Goal: Check status: Check status

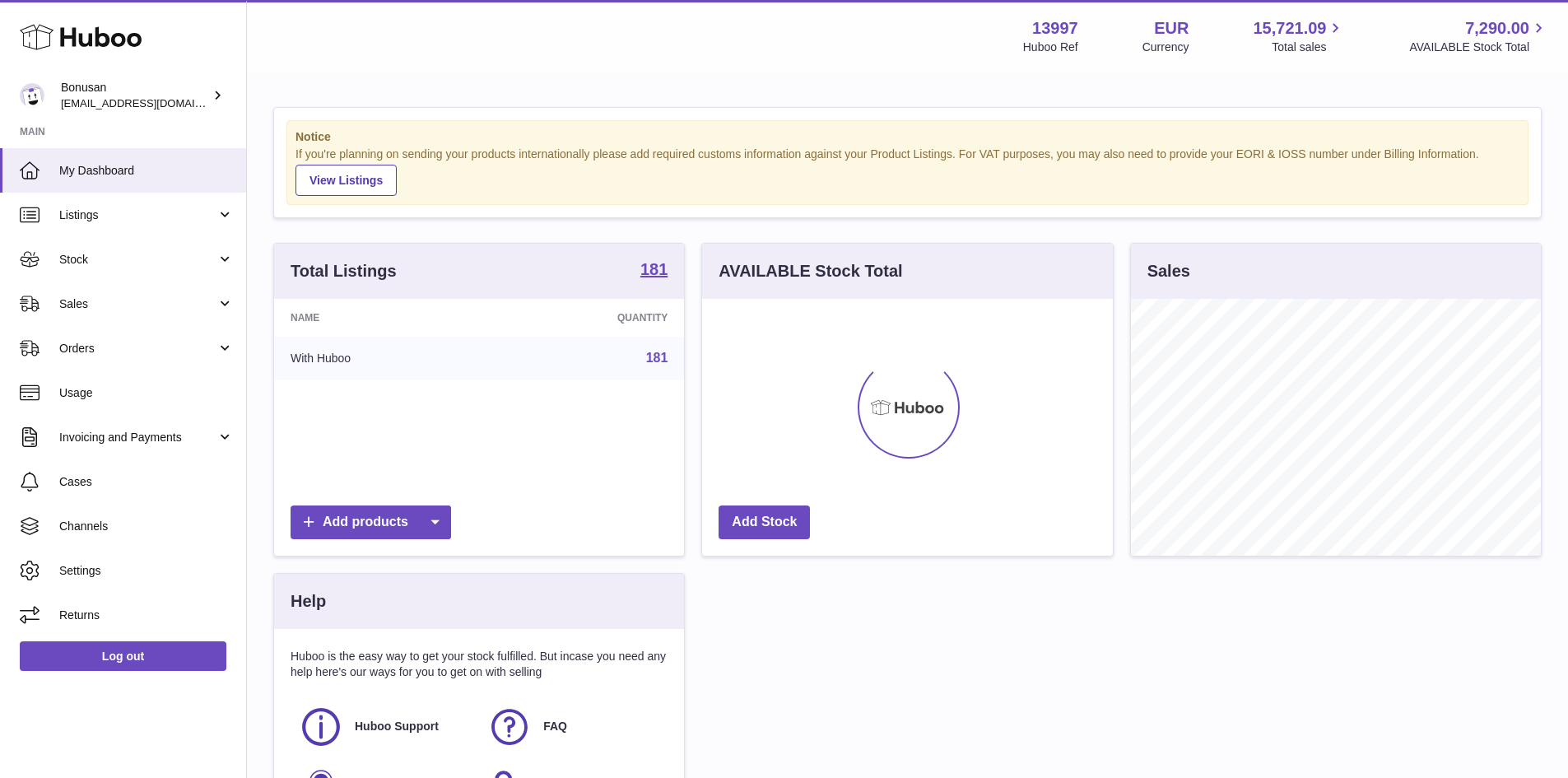
scroll to position [257, 410]
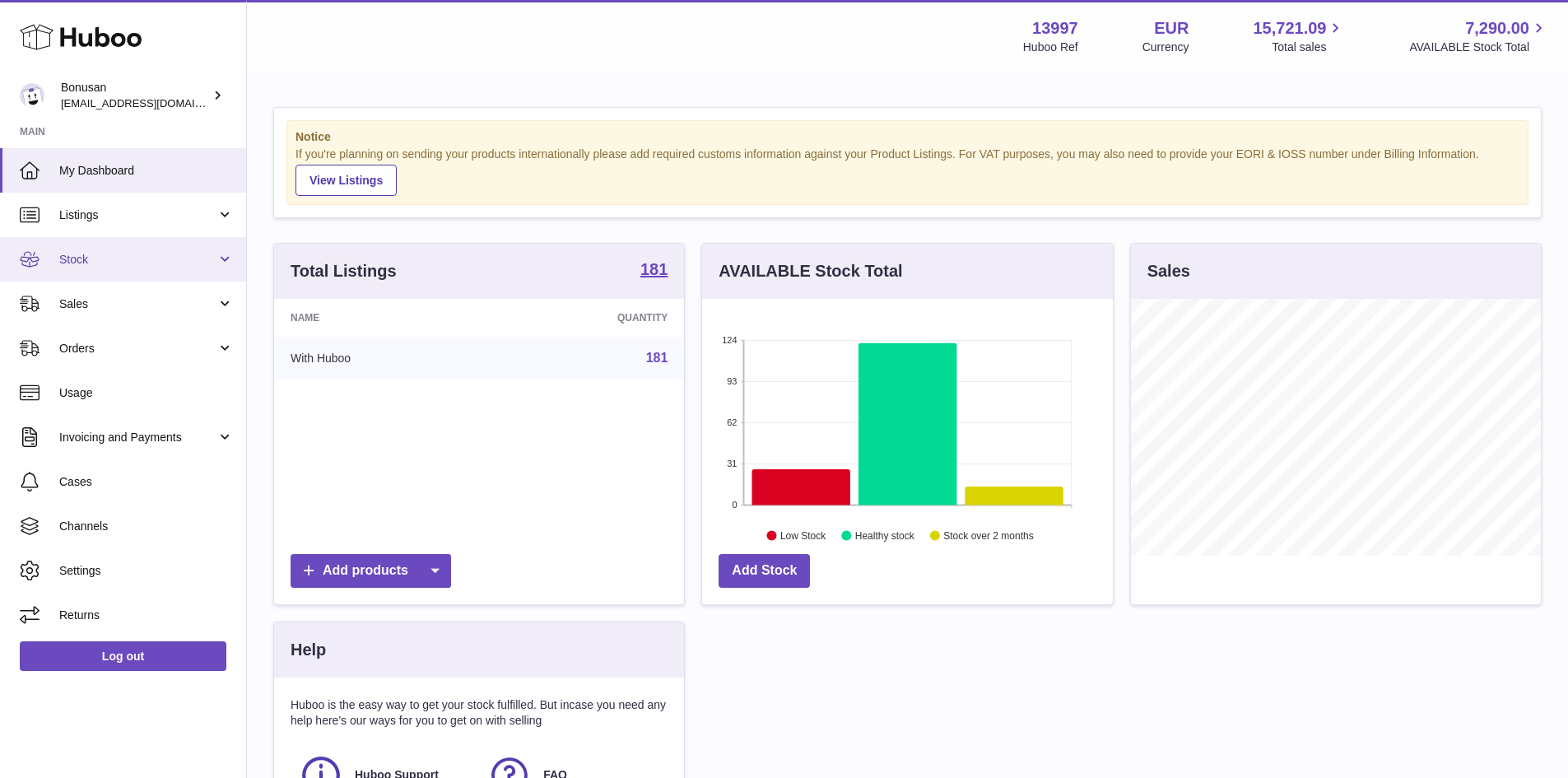
click at [89, 270] on link "Stock" at bounding box center [123, 259] width 246 height 45
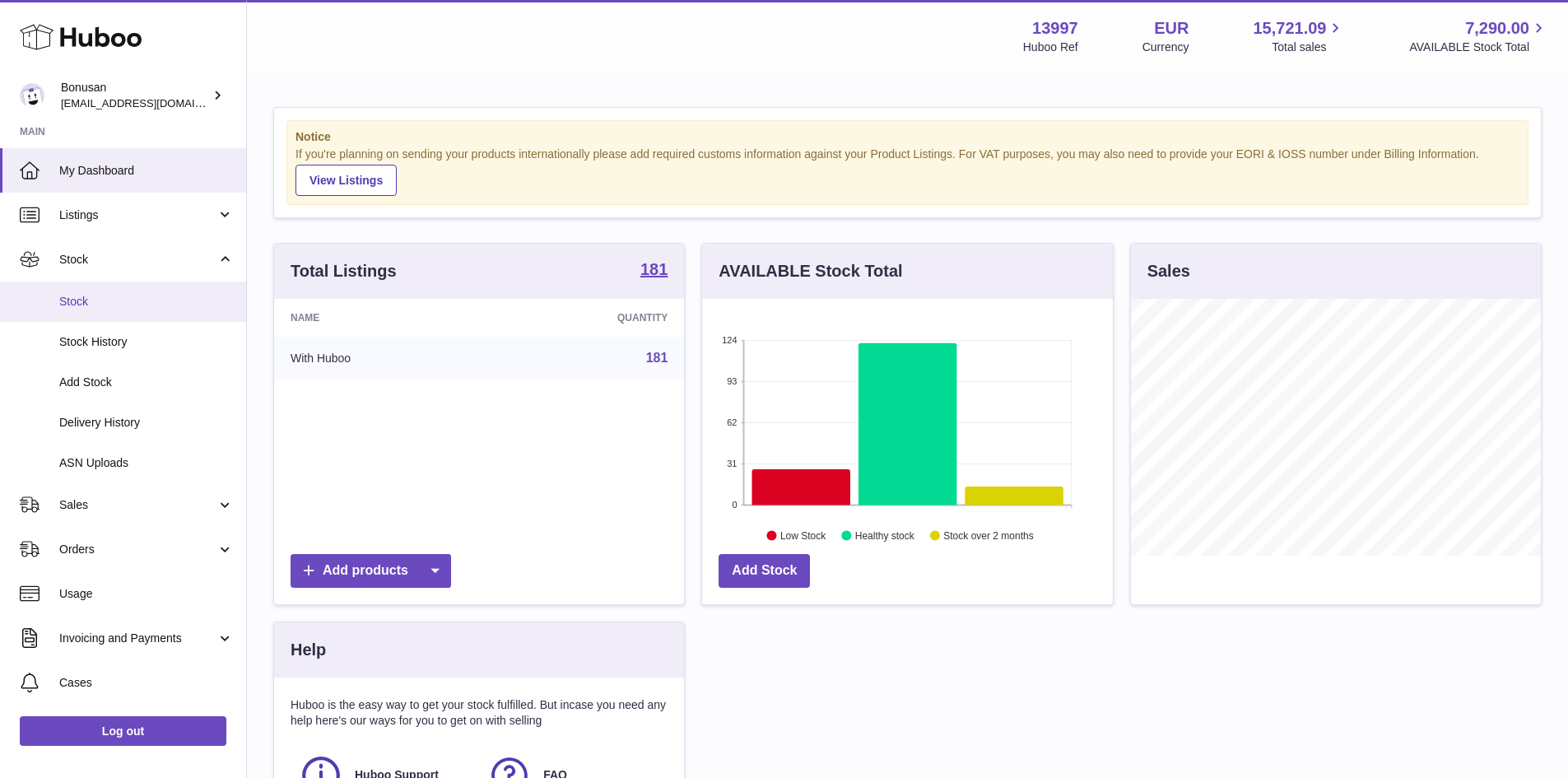
click at [85, 296] on span "Stock" at bounding box center [146, 301] width 174 height 15
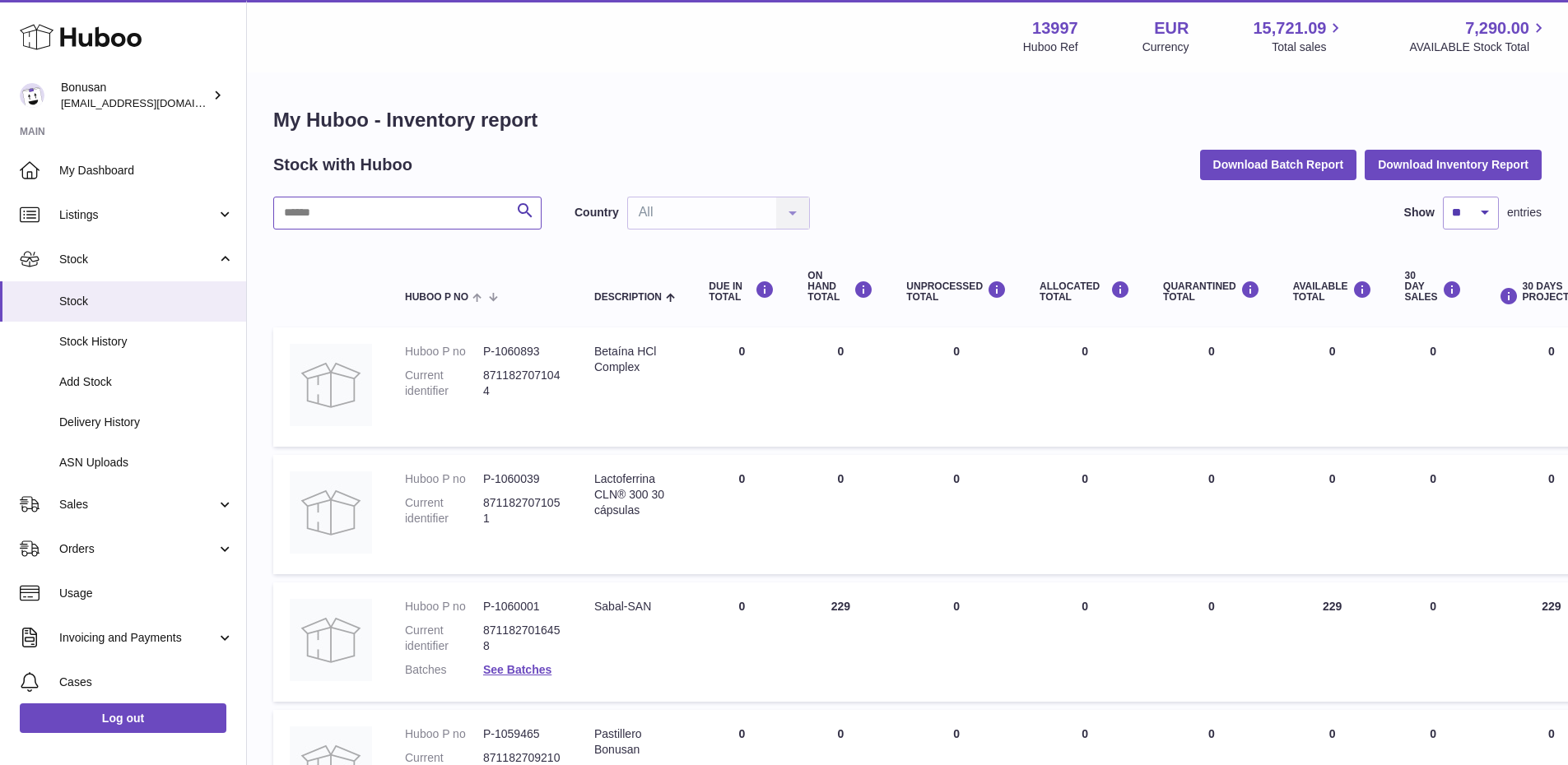
click at [368, 212] on input "text" at bounding box center [407, 213] width 268 height 33
click at [349, 211] on input "text" at bounding box center [407, 213] width 268 height 33
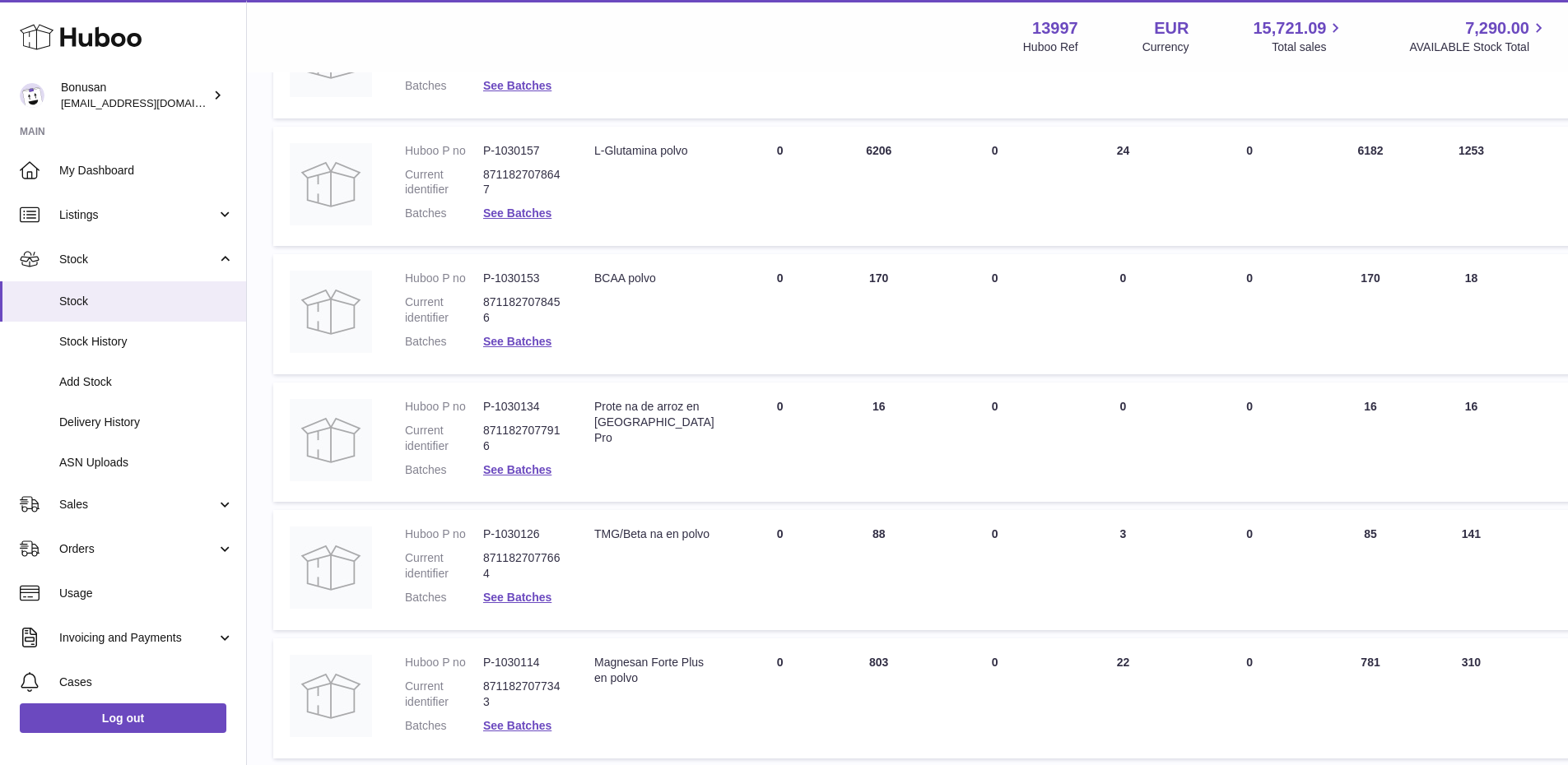
scroll to position [494, 0]
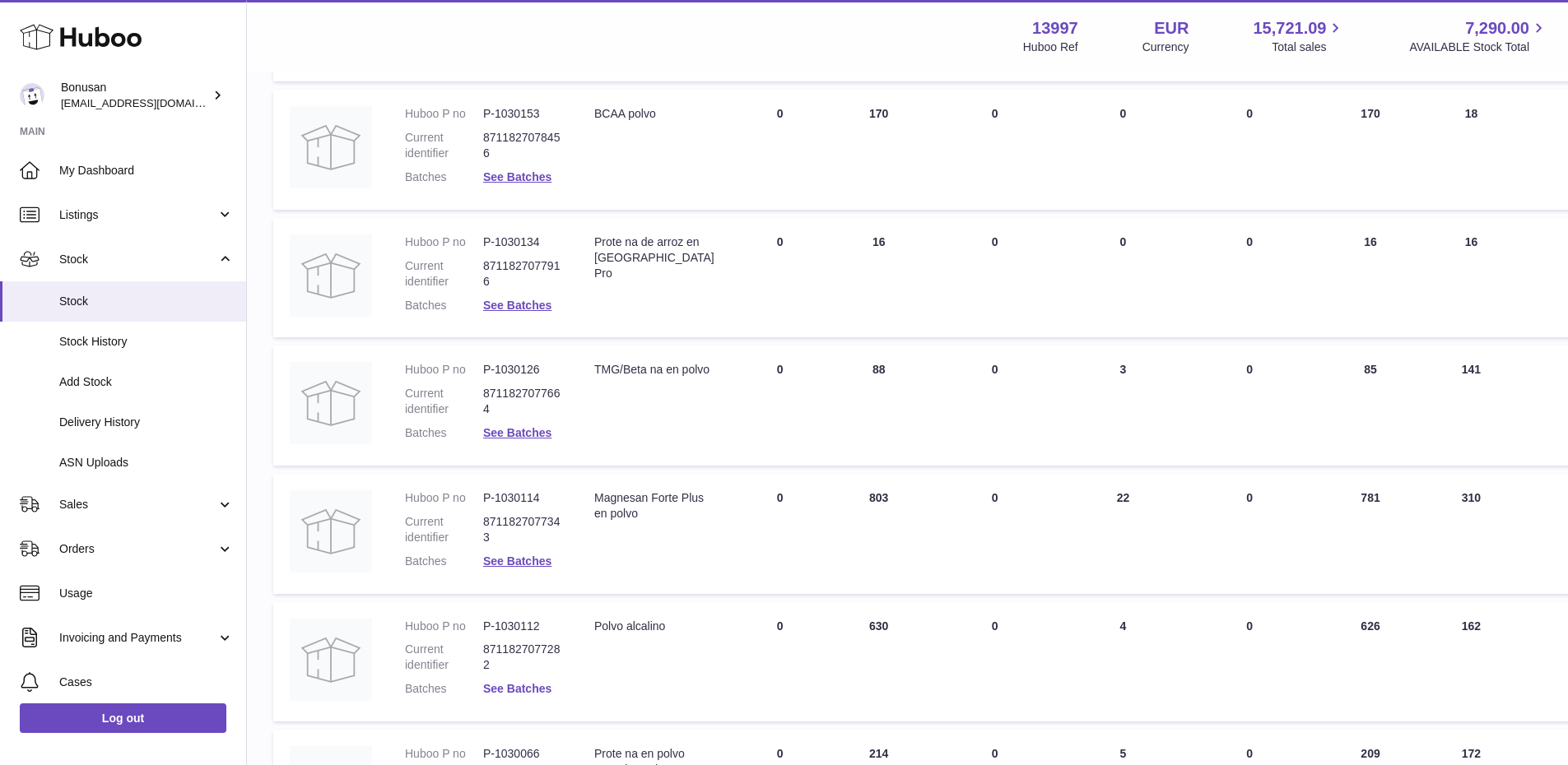
click at [506, 689] on link "See Batches" at bounding box center [518, 689] width 69 height 13
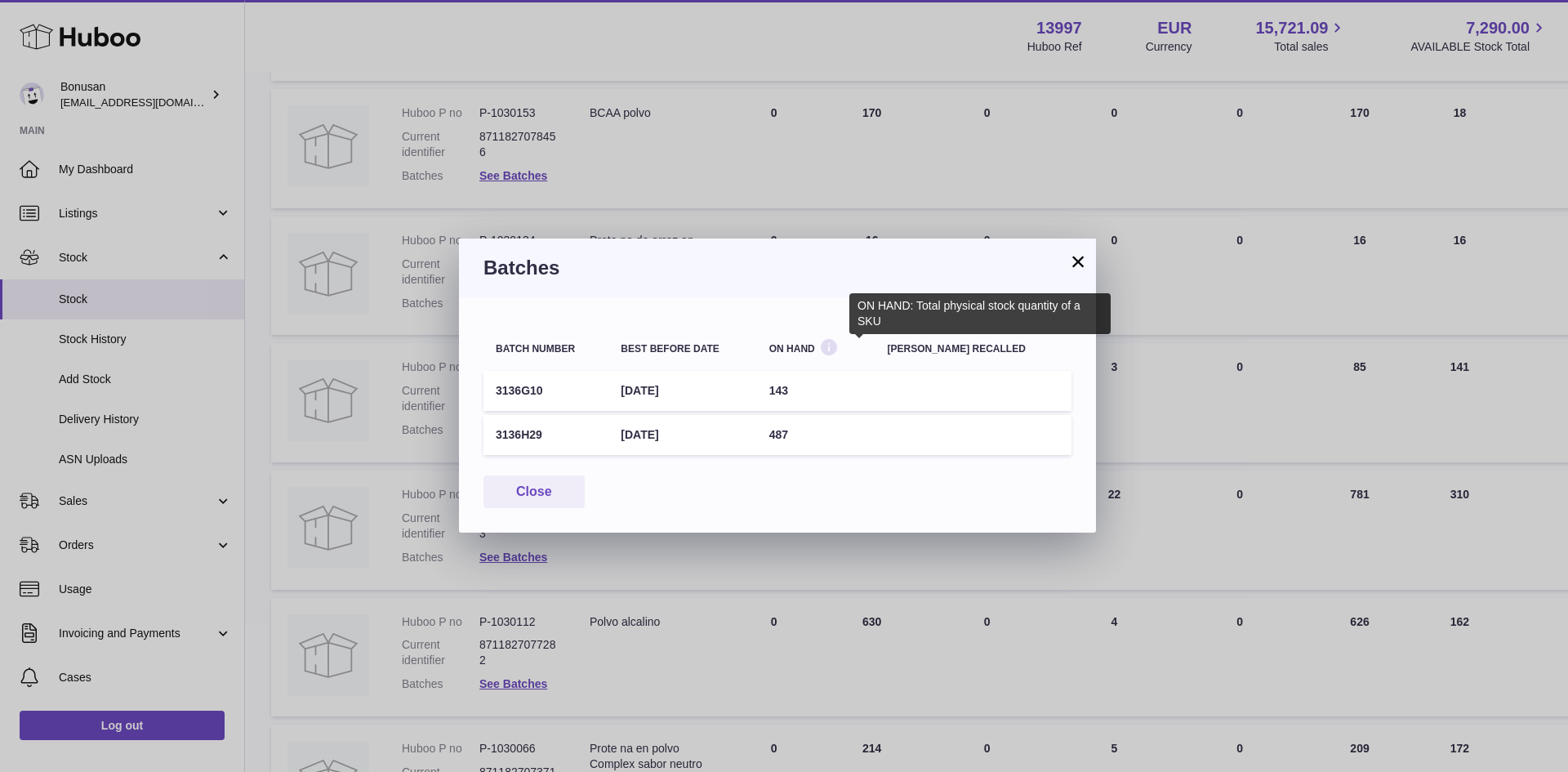
click at [839, 346] on icon at bounding box center [828, 348] width 20 height 20
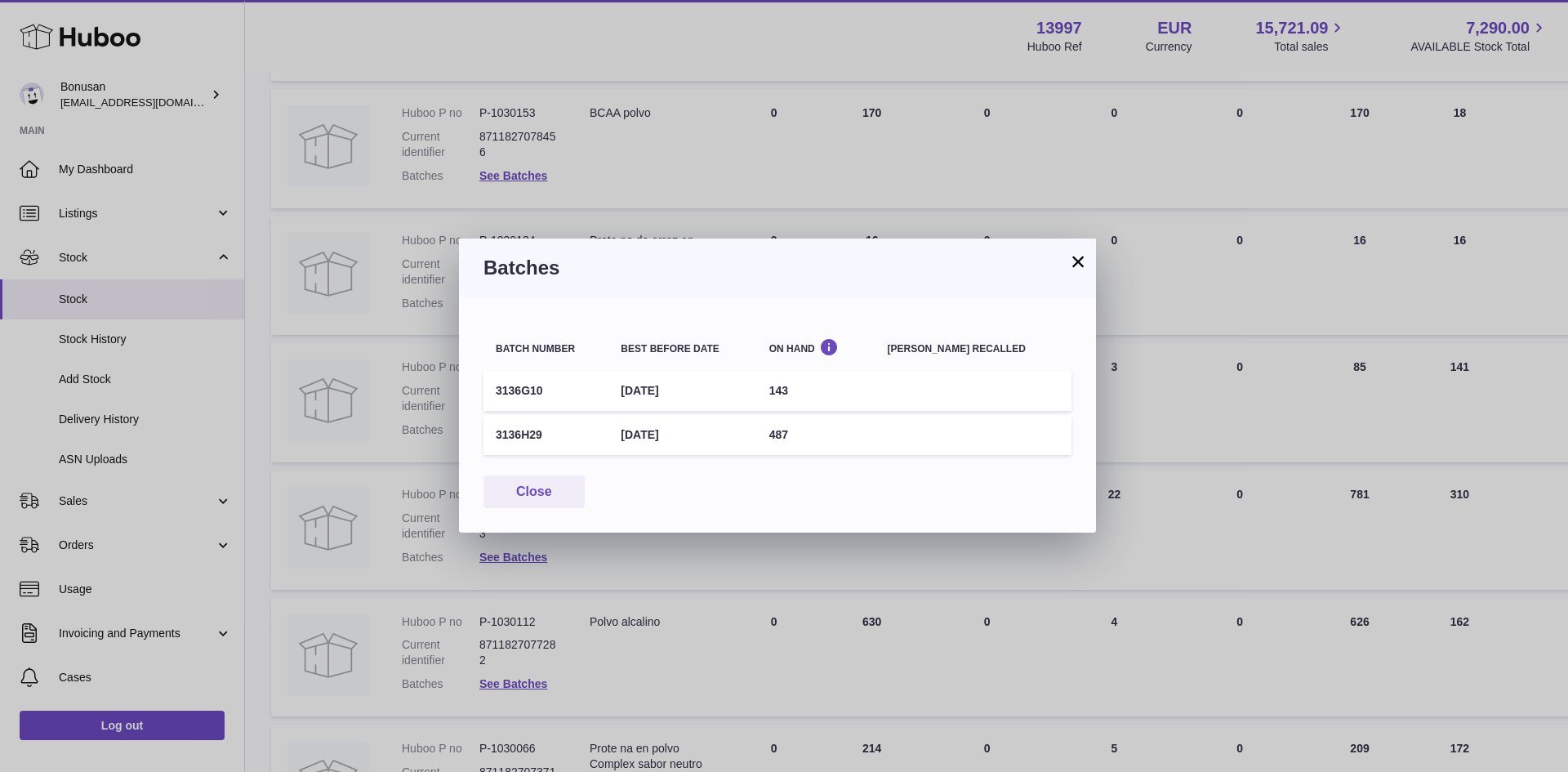
click at [1082, 257] on button "×" at bounding box center [1078, 261] width 20 height 20
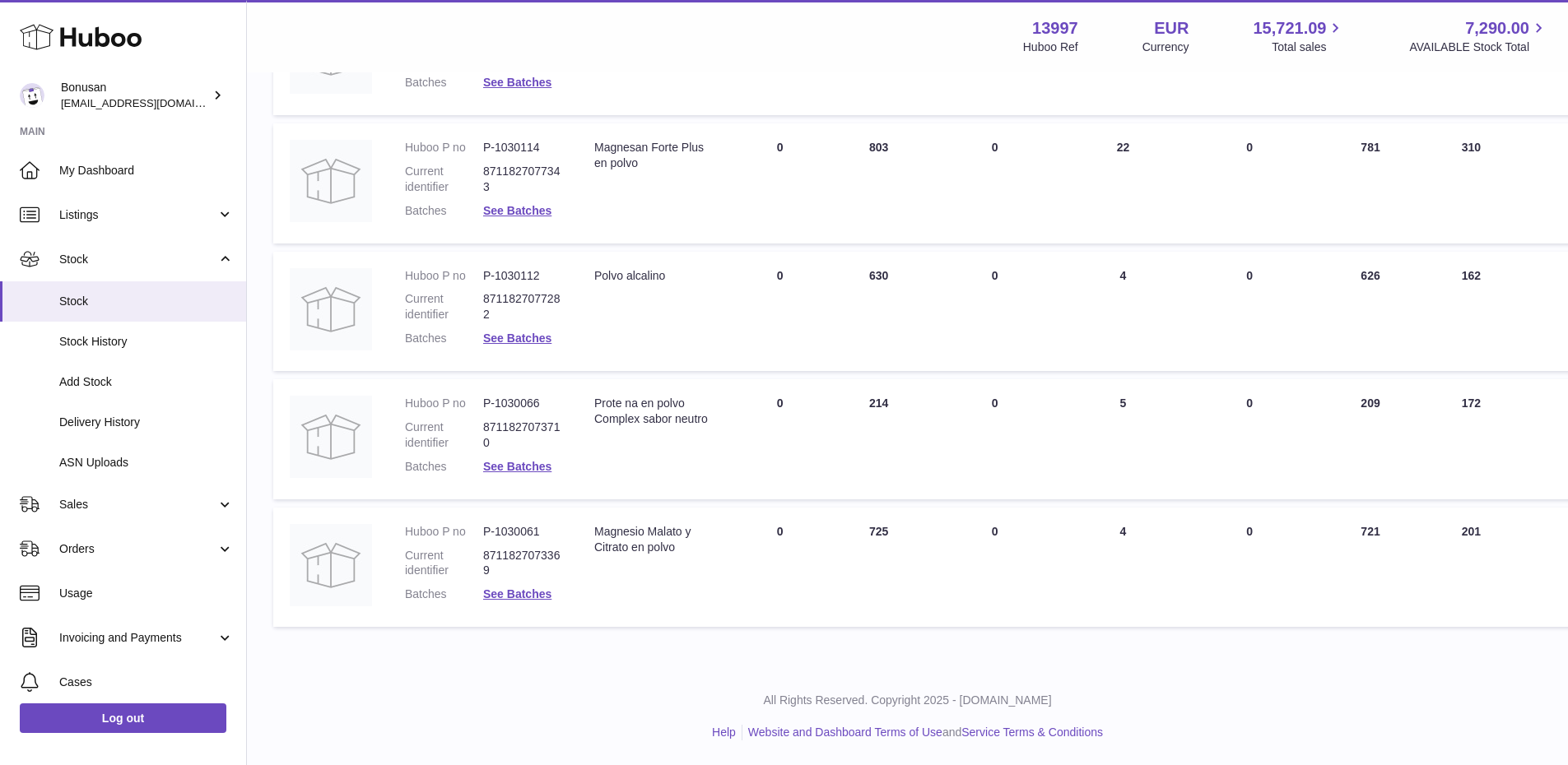
scroll to position [598, 0]
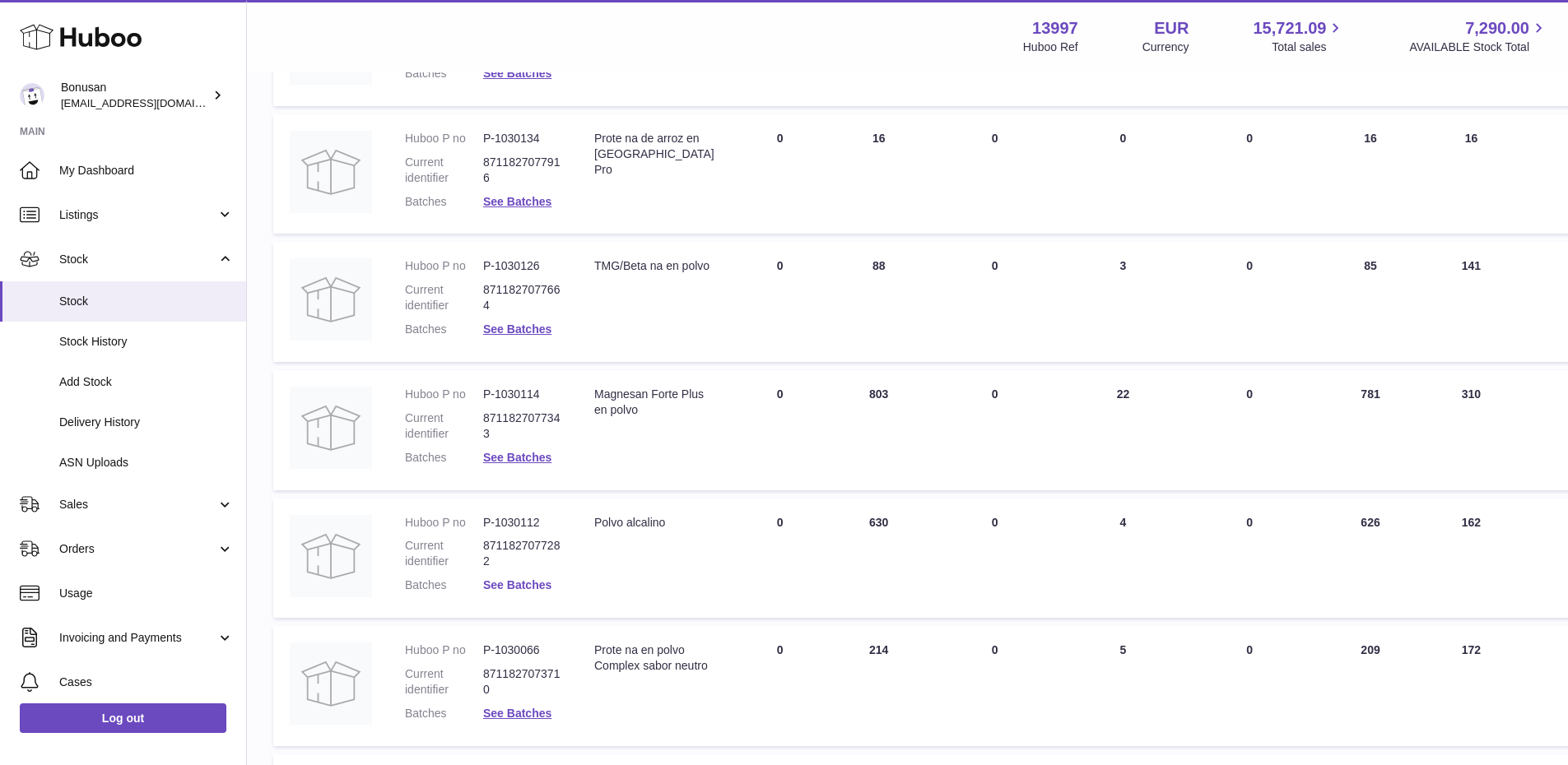
click at [520, 586] on link "See Batches" at bounding box center [518, 585] width 69 height 13
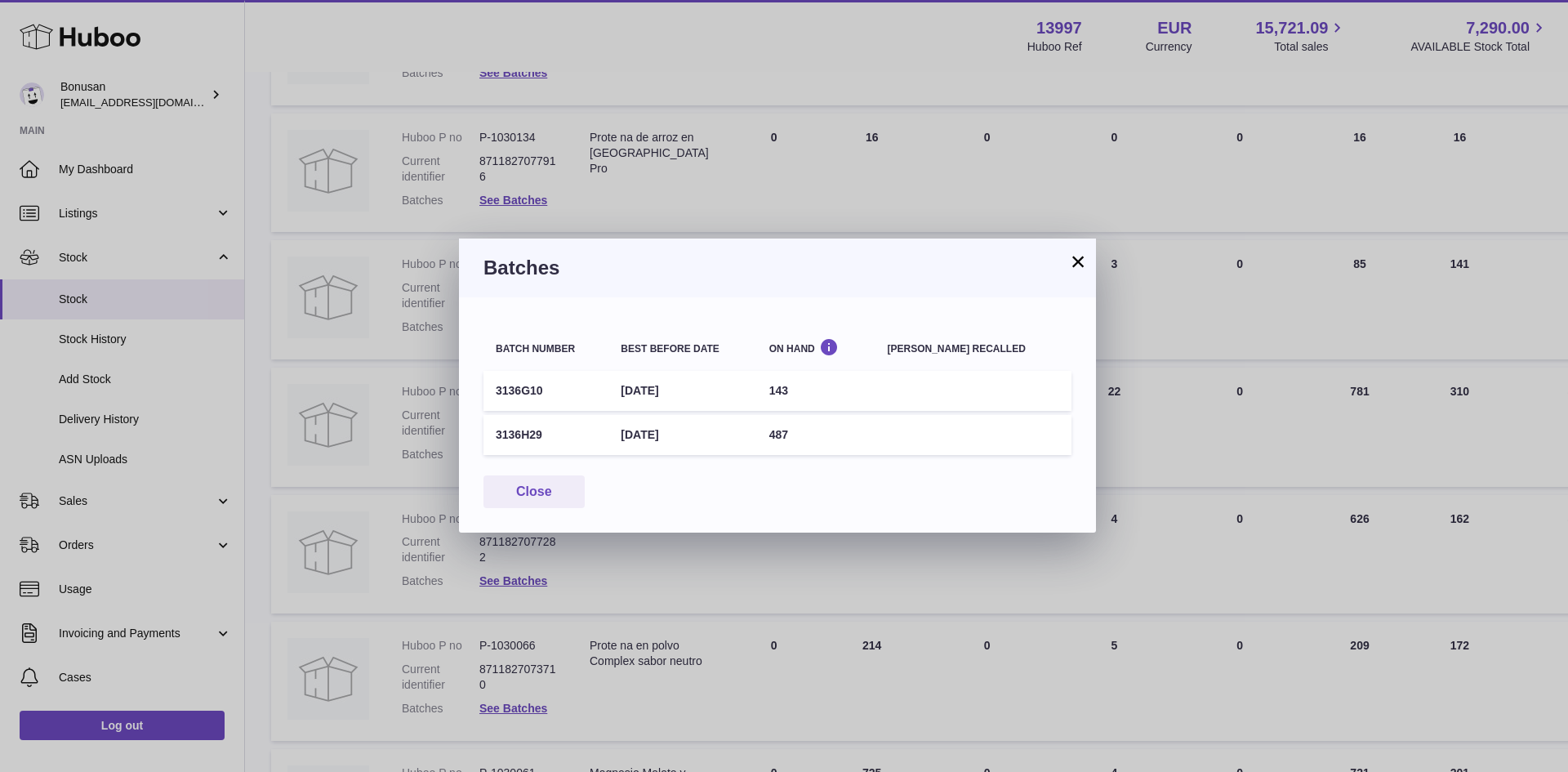
click at [1068, 267] on h3 "Batches" at bounding box center [777, 268] width 588 height 26
click at [1064, 266] on h3 "Batches" at bounding box center [777, 268] width 588 height 26
drag, startPoint x: 612, startPoint y: 396, endPoint x: 876, endPoint y: 345, distance: 268.9
click at [608, 395] on td "3136G10" at bounding box center [545, 390] width 125 height 40
click at [1076, 262] on button "×" at bounding box center [1078, 261] width 20 height 20
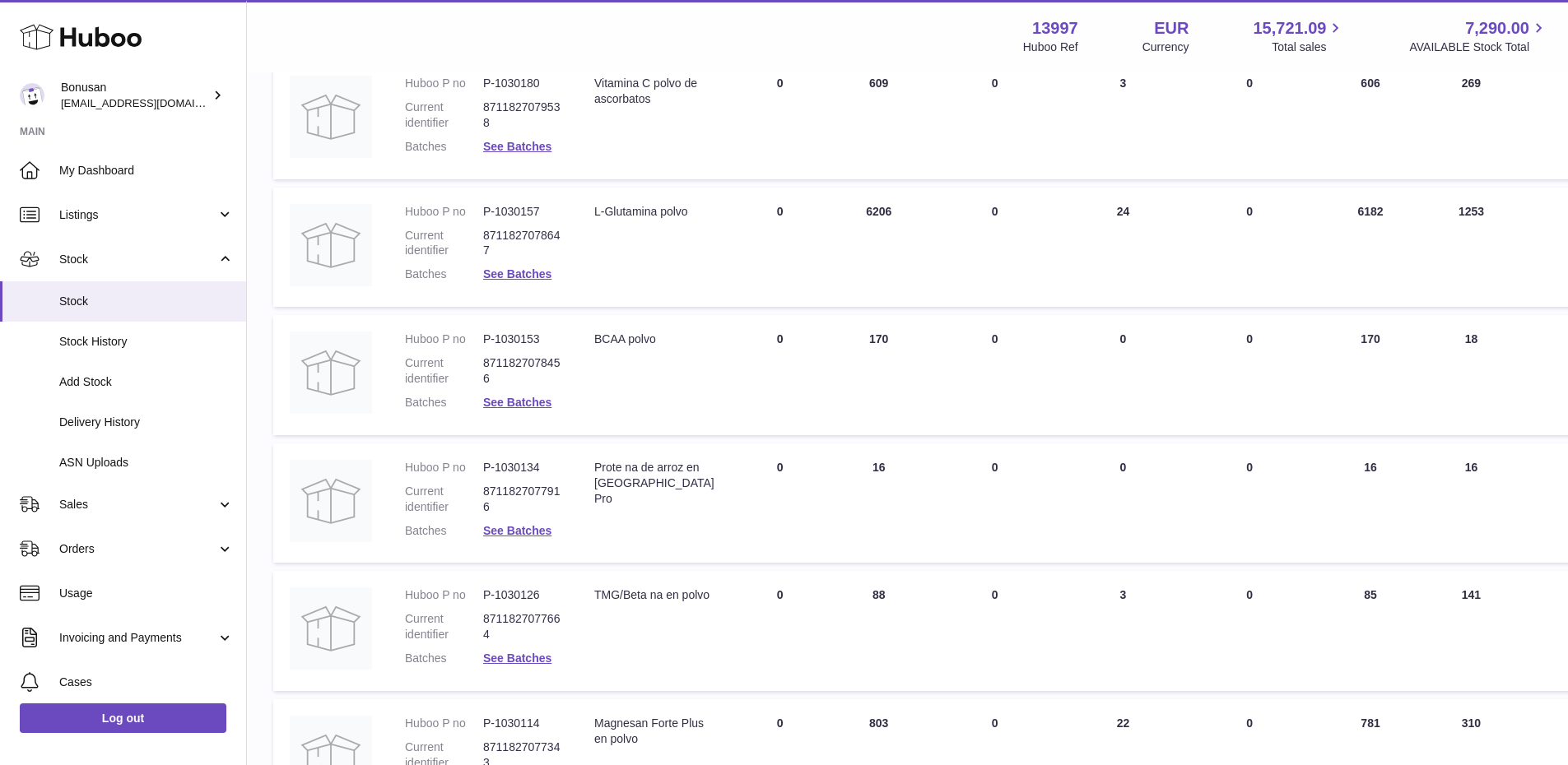
scroll to position [0, 0]
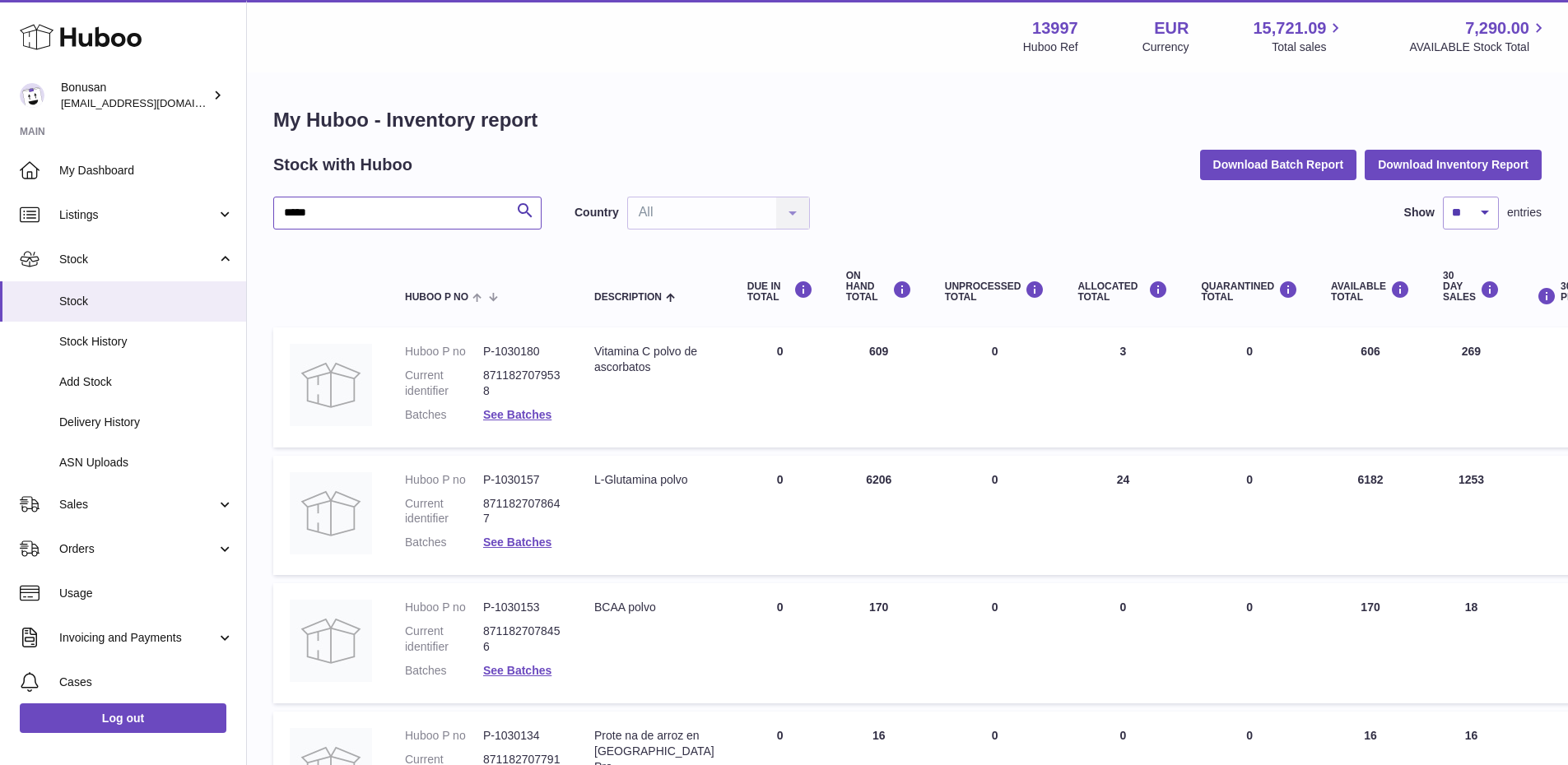
click at [366, 210] on input "*****" at bounding box center [407, 213] width 268 height 33
type input "*"
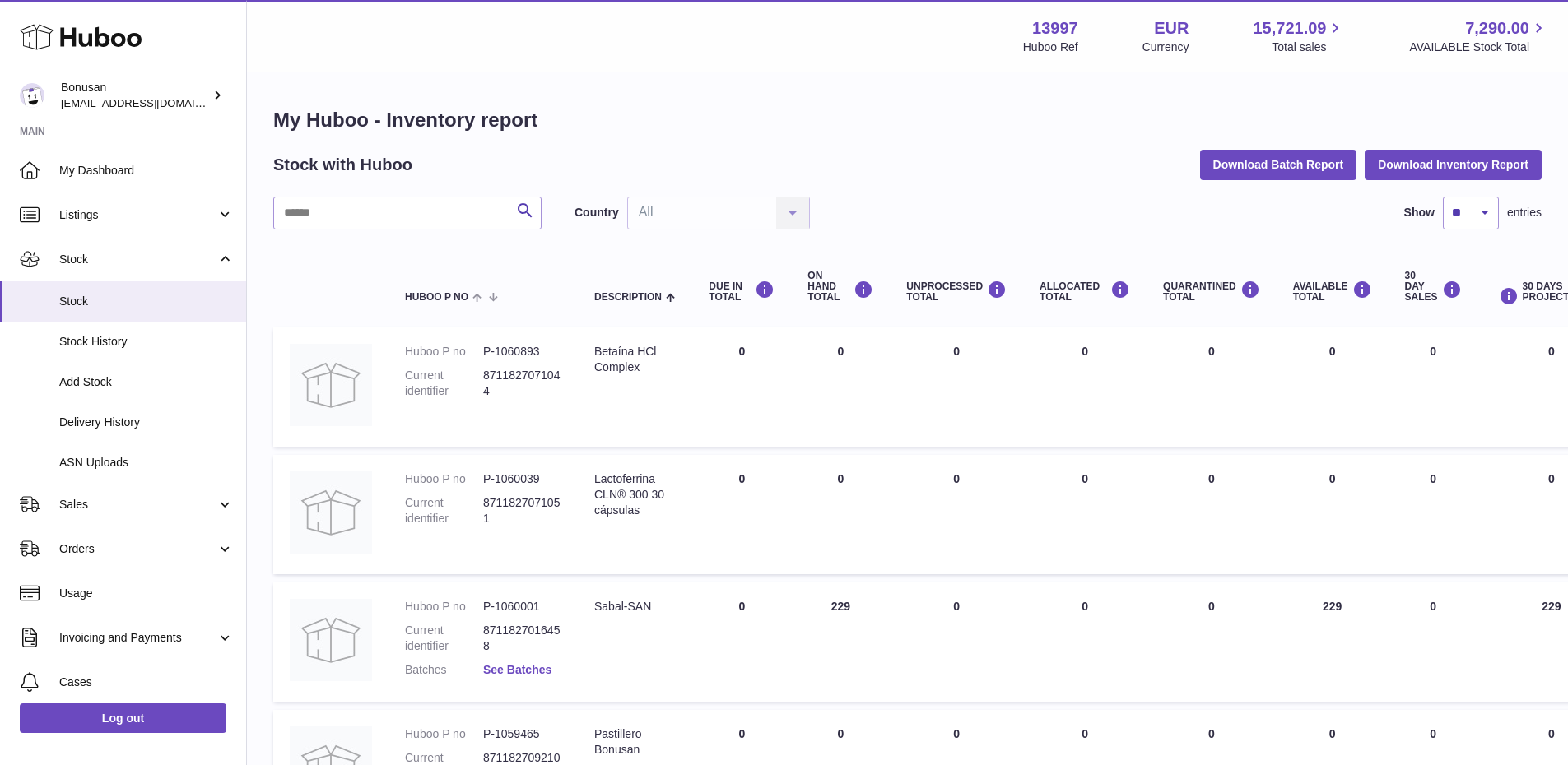
click at [322, 209] on input "text" at bounding box center [407, 213] width 268 height 33
click at [299, 221] on input "text" at bounding box center [407, 213] width 268 height 33
click at [345, 222] on input "text" at bounding box center [407, 213] width 268 height 33
click at [79, 515] on link "Sales" at bounding box center [123, 505] width 246 height 45
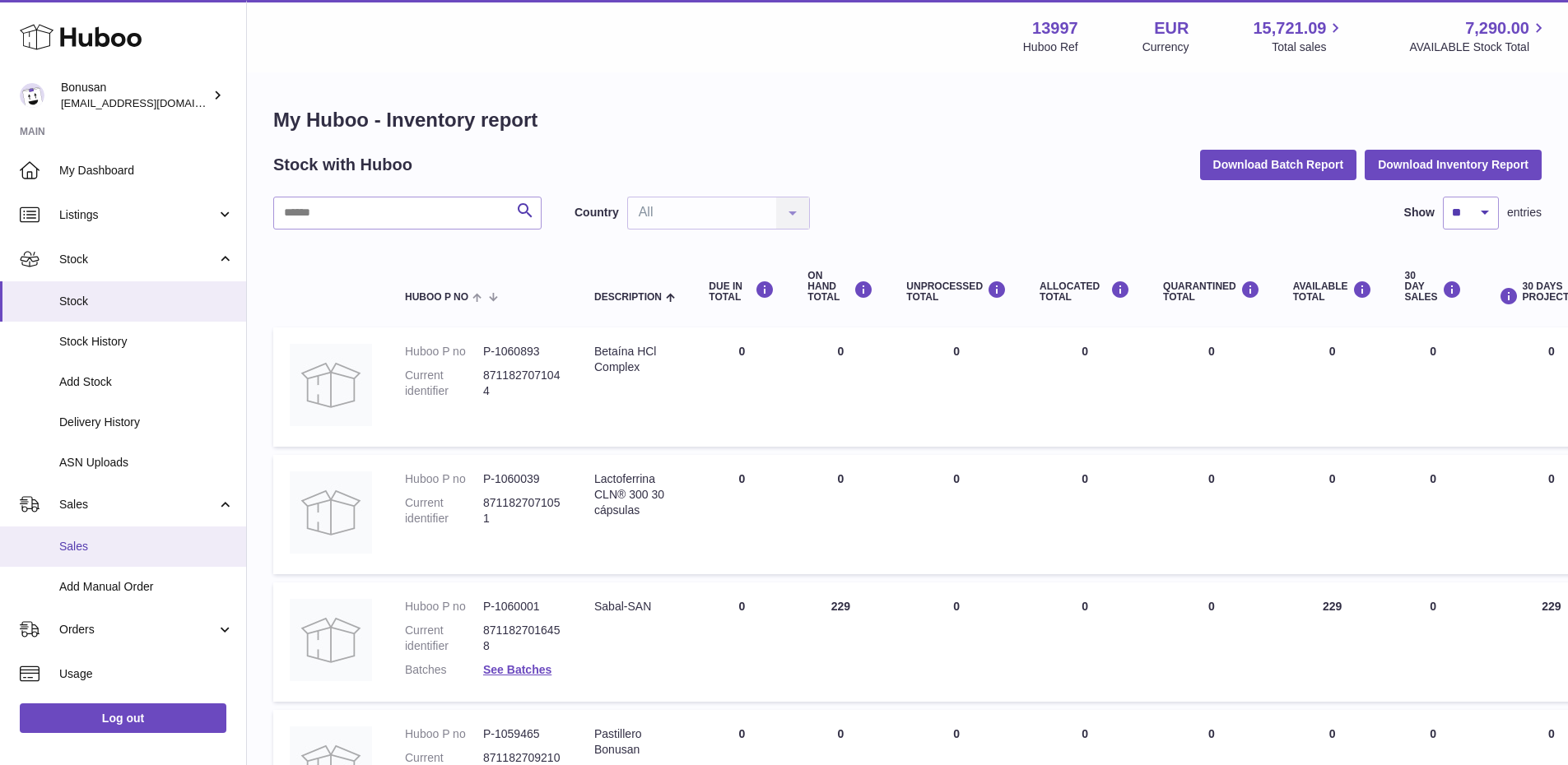
click at [75, 549] on span "Sales" at bounding box center [146, 547] width 174 height 15
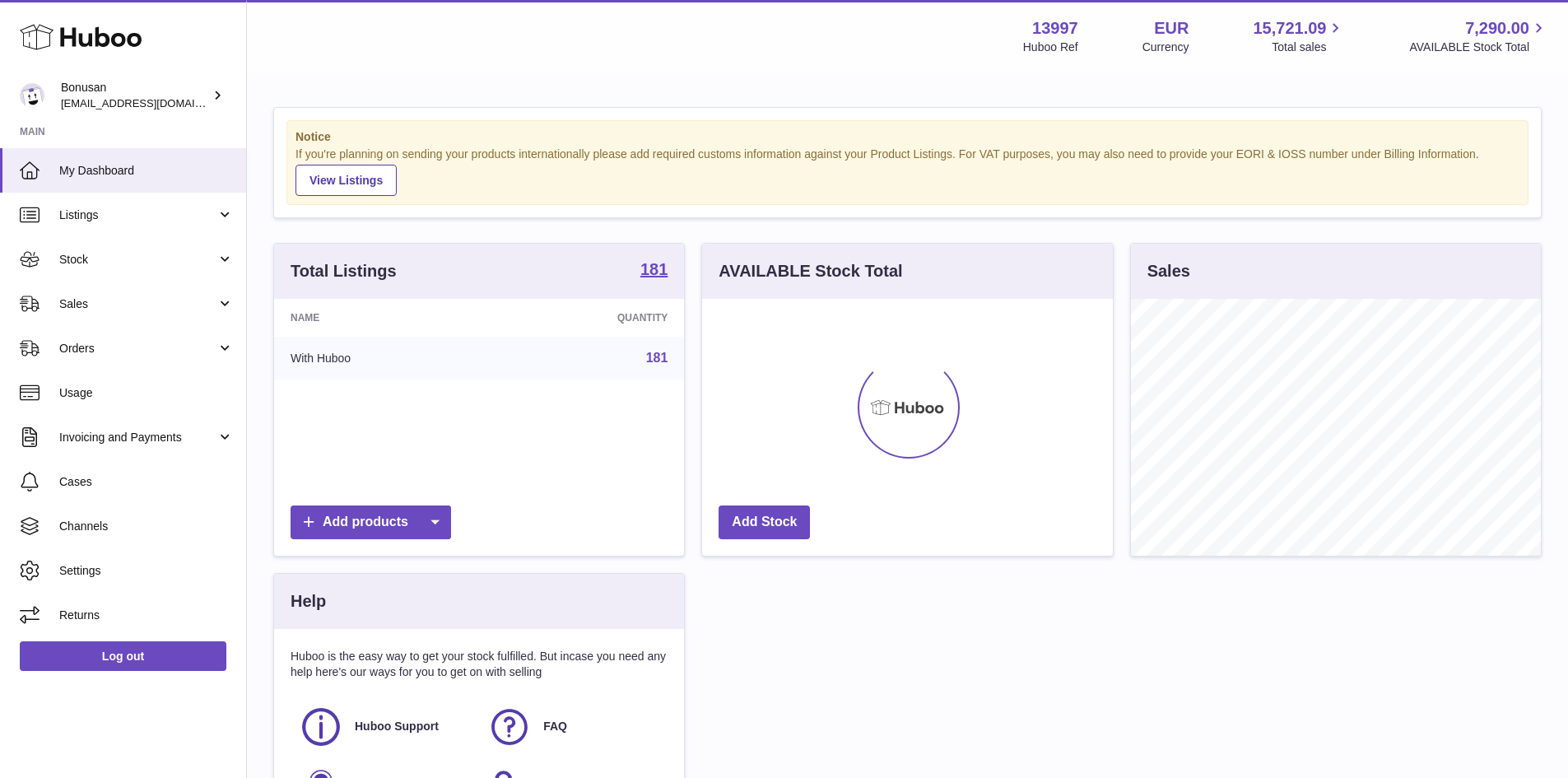
scroll to position [257, 410]
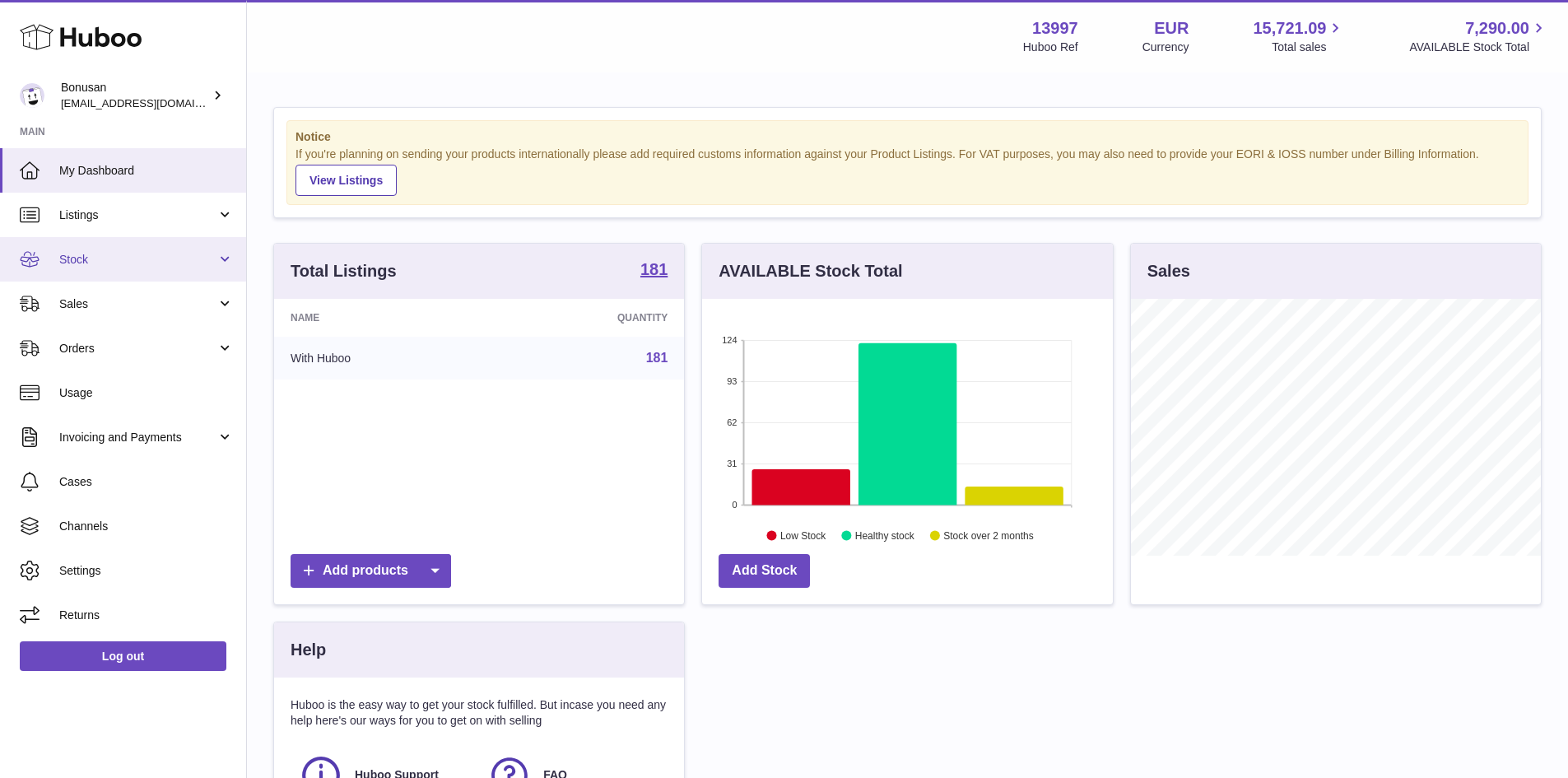
click at [79, 268] on link "Stock" at bounding box center [123, 259] width 246 height 45
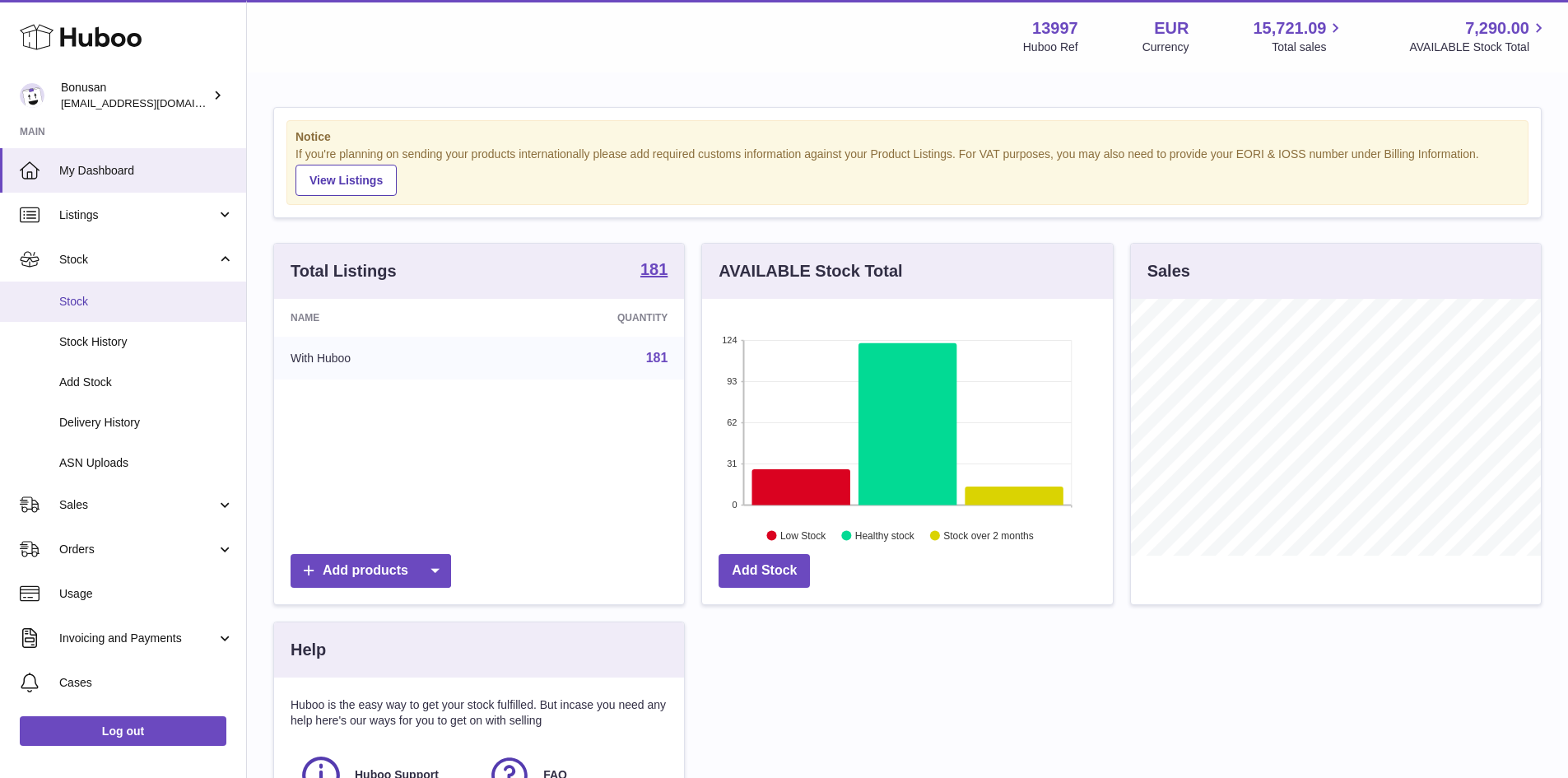
click at [91, 316] on link "Stock" at bounding box center [123, 301] width 246 height 40
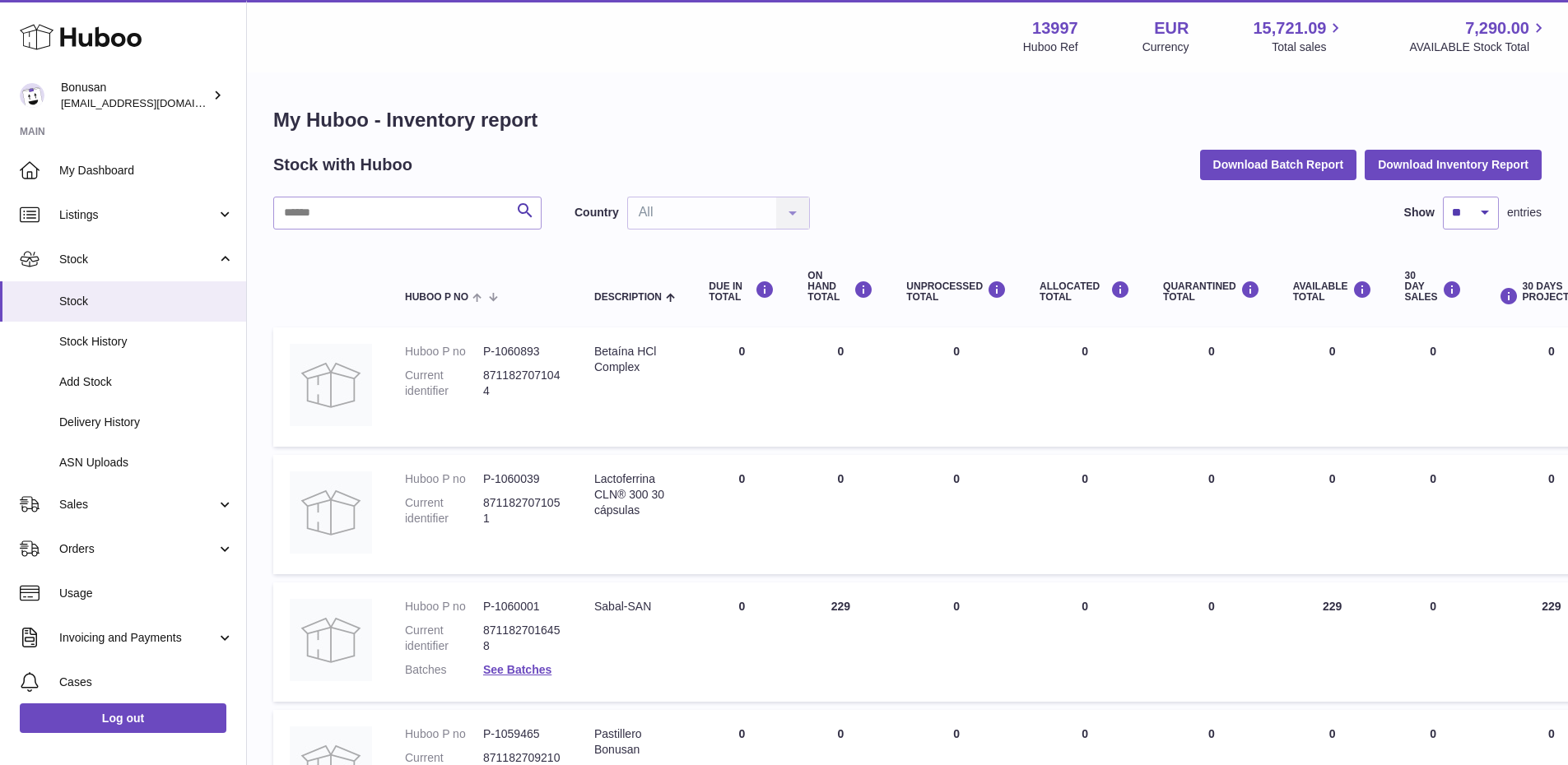
click at [435, 222] on input "text" at bounding box center [407, 213] width 268 height 33
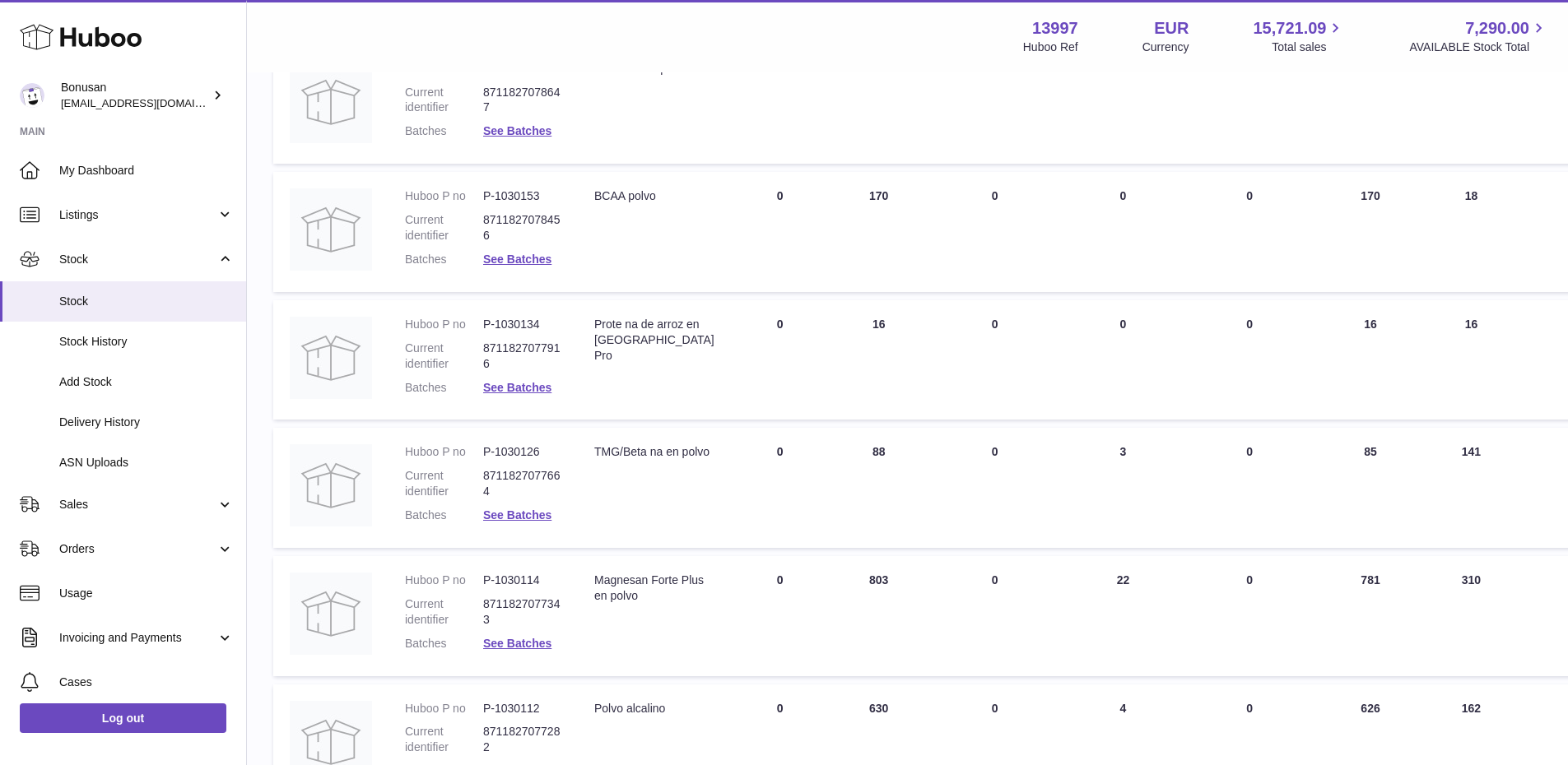
scroll to position [494, 0]
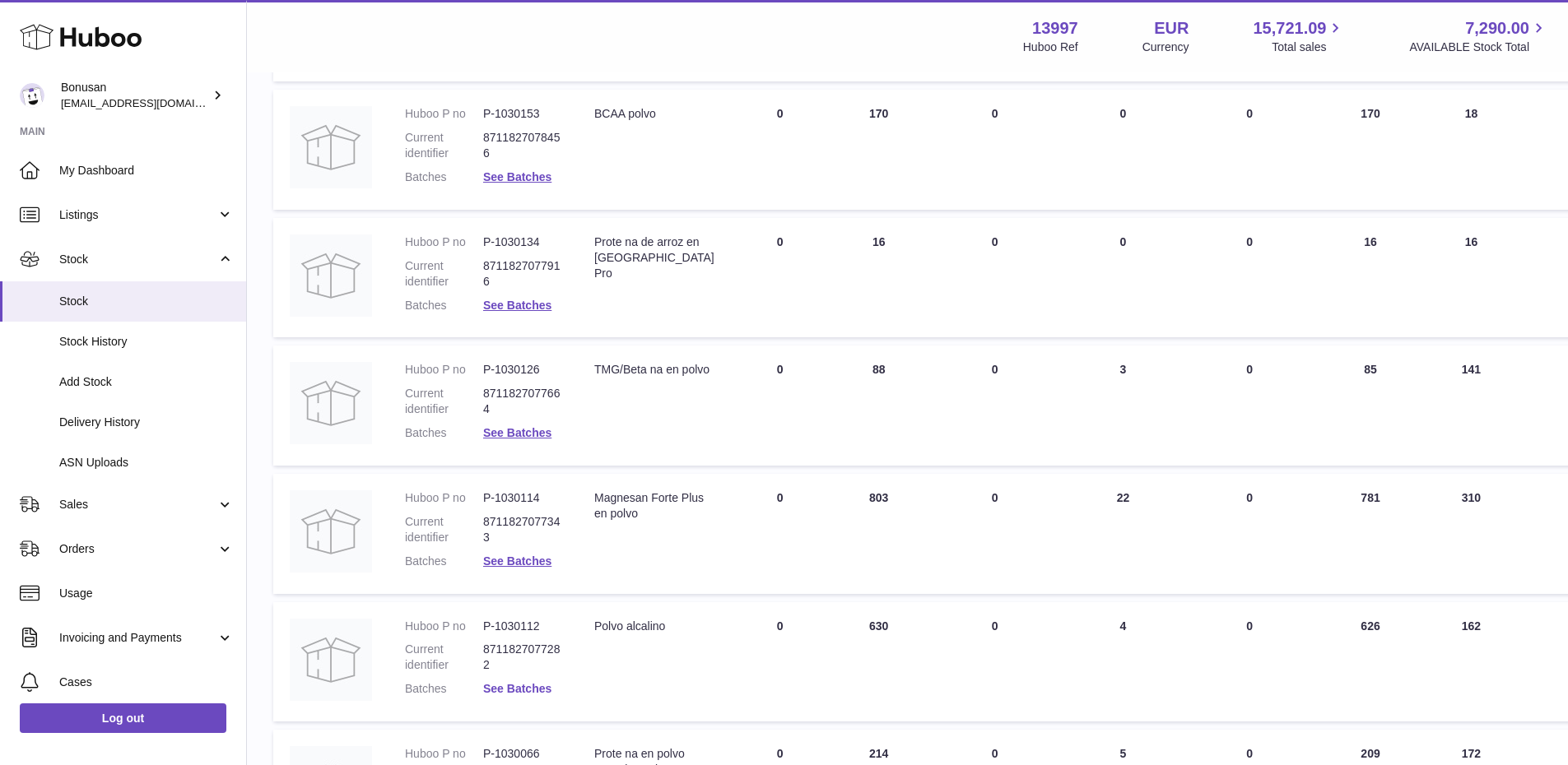
type input "*****"
click at [535, 688] on link "See Batches" at bounding box center [518, 689] width 69 height 13
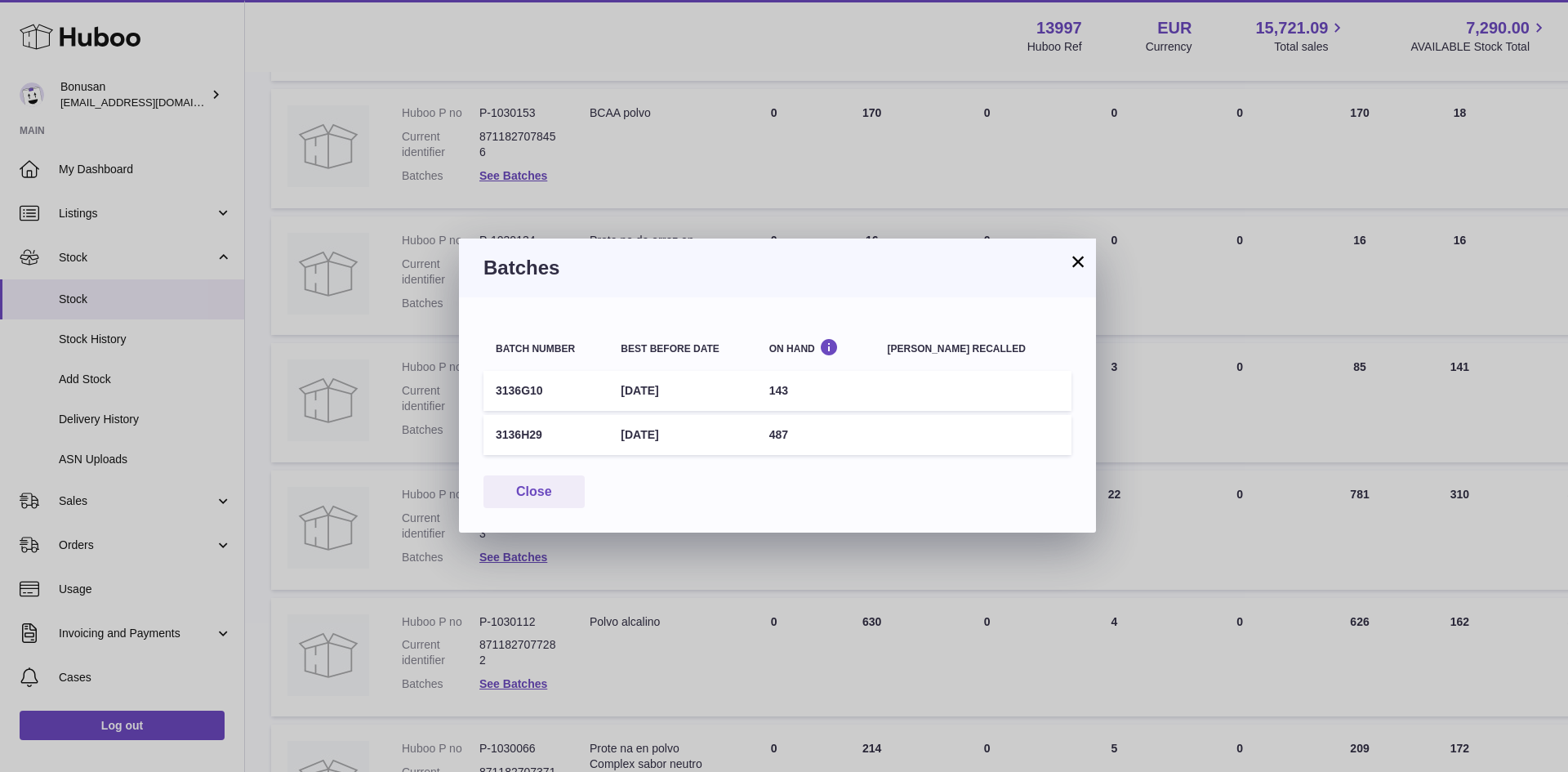
click at [1087, 257] on button "×" at bounding box center [1078, 261] width 20 height 20
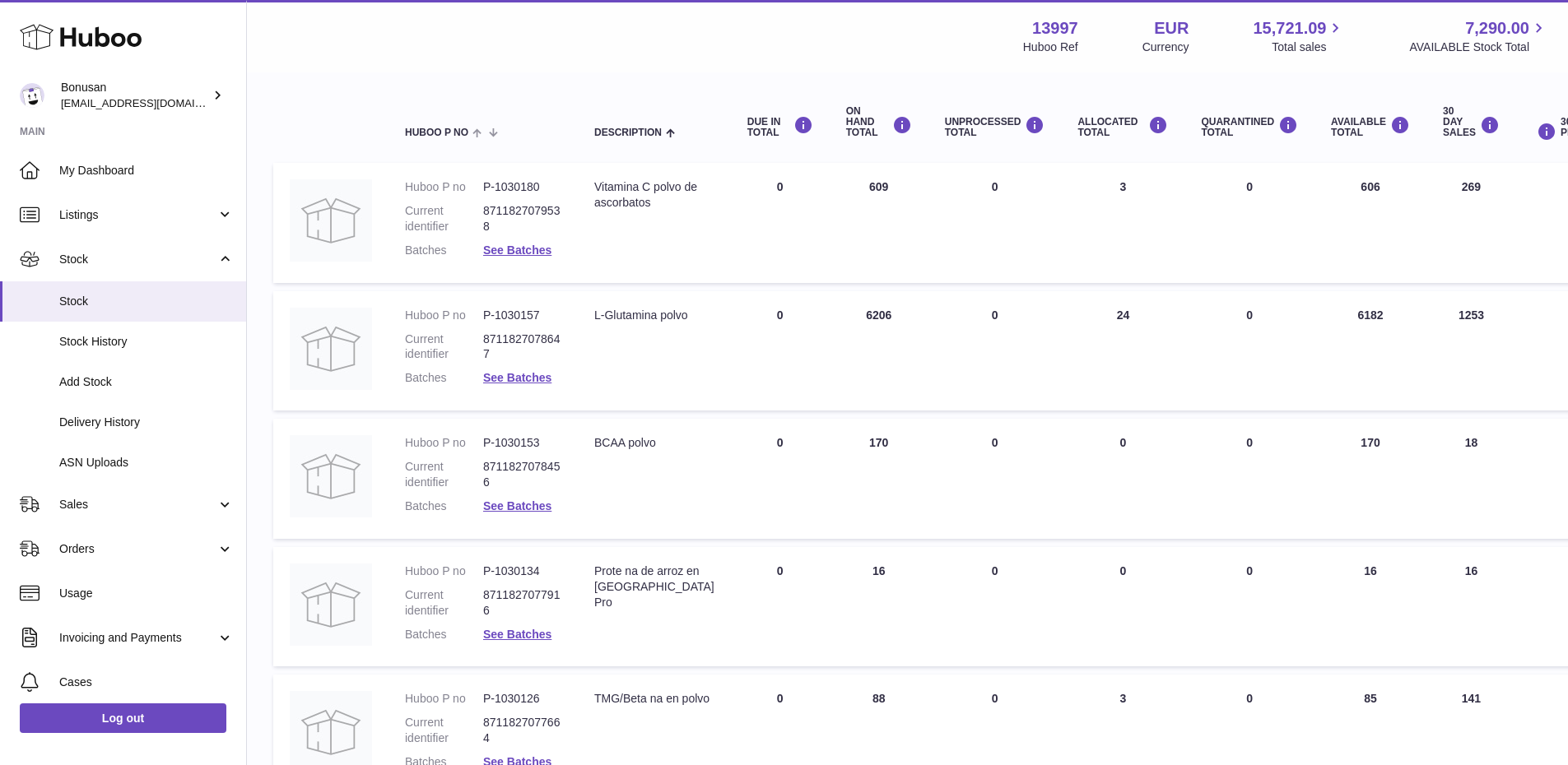
scroll to position [0, 0]
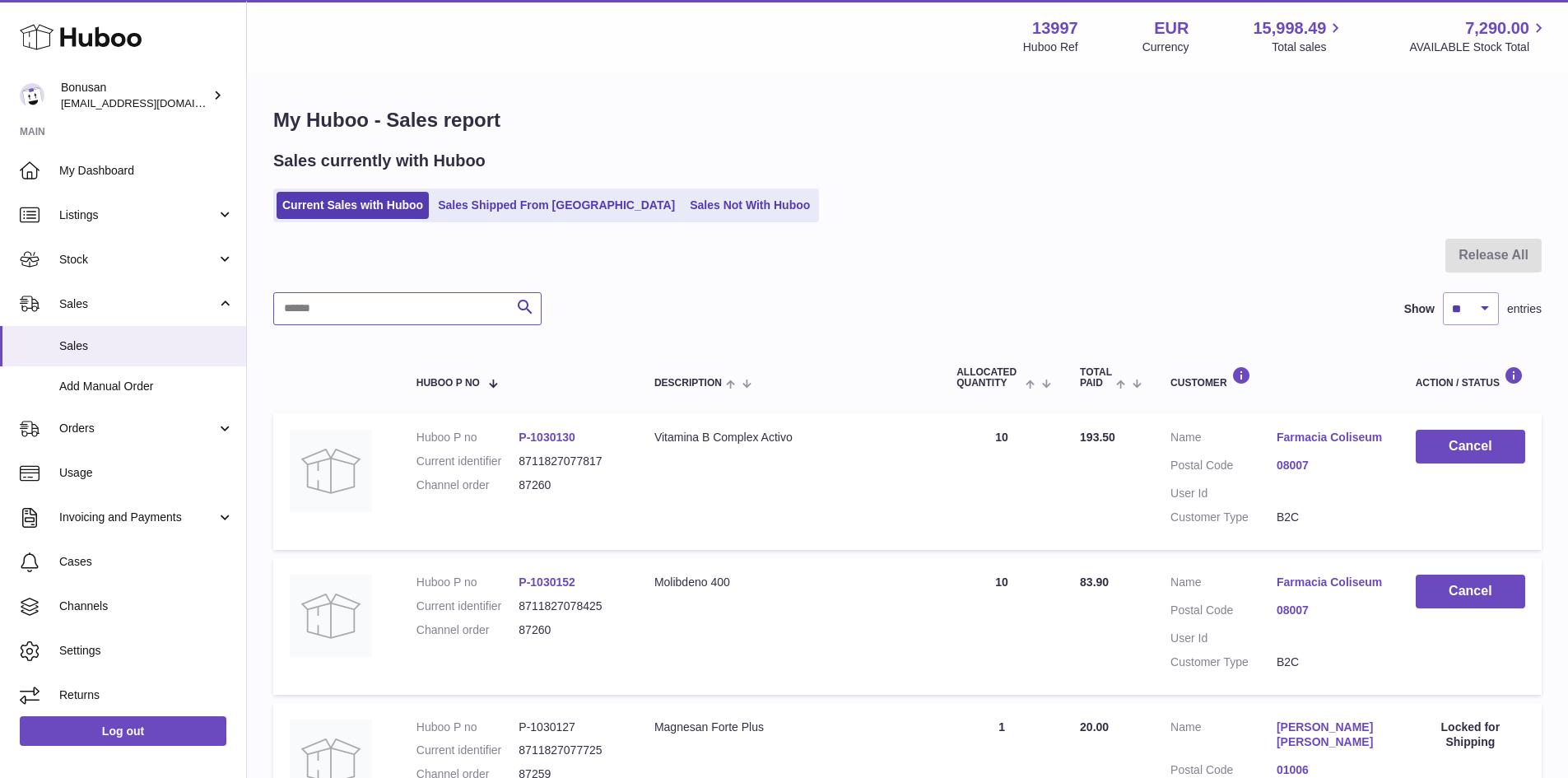
click at [370, 297] on input "text" at bounding box center [407, 308] width 268 height 33
click at [534, 195] on link "Sales Shipped From [GEOGRAPHIC_DATA]" at bounding box center [556, 205] width 248 height 27
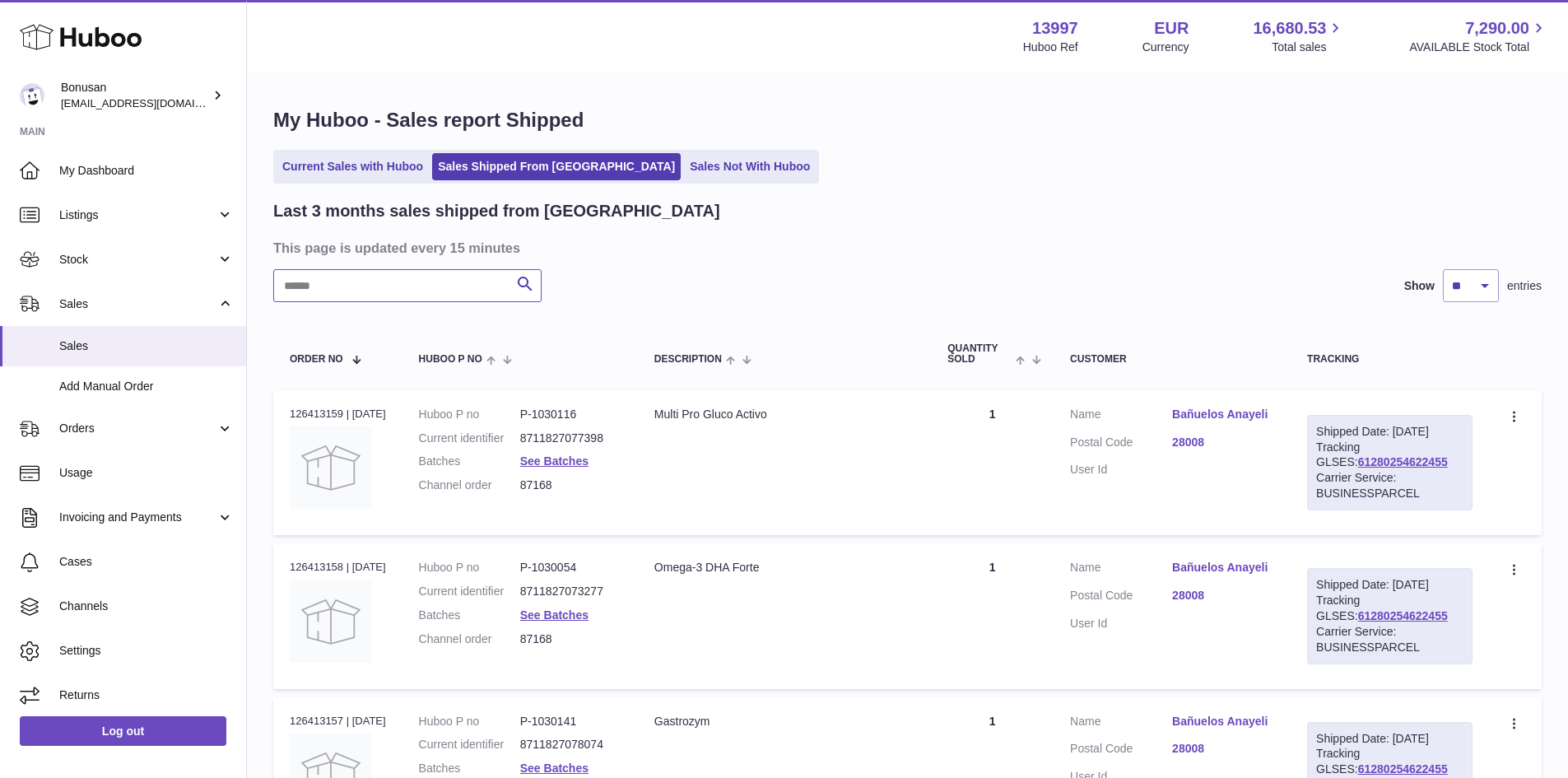
click at [390, 292] on input "text" at bounding box center [407, 285] width 268 height 33
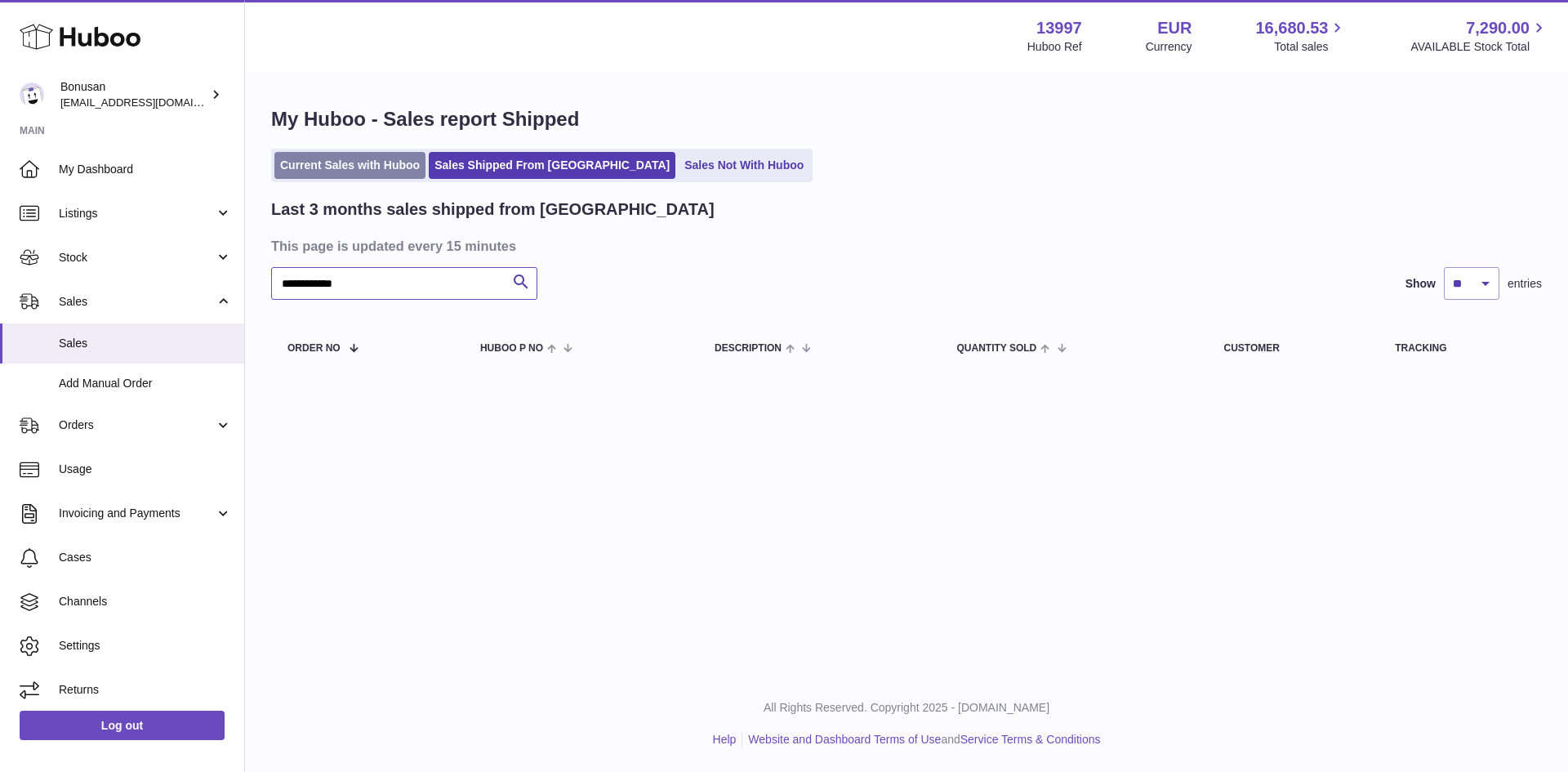
type input "**********"
click at [414, 171] on link "Current Sales with Huboo" at bounding box center [349, 165] width 151 height 27
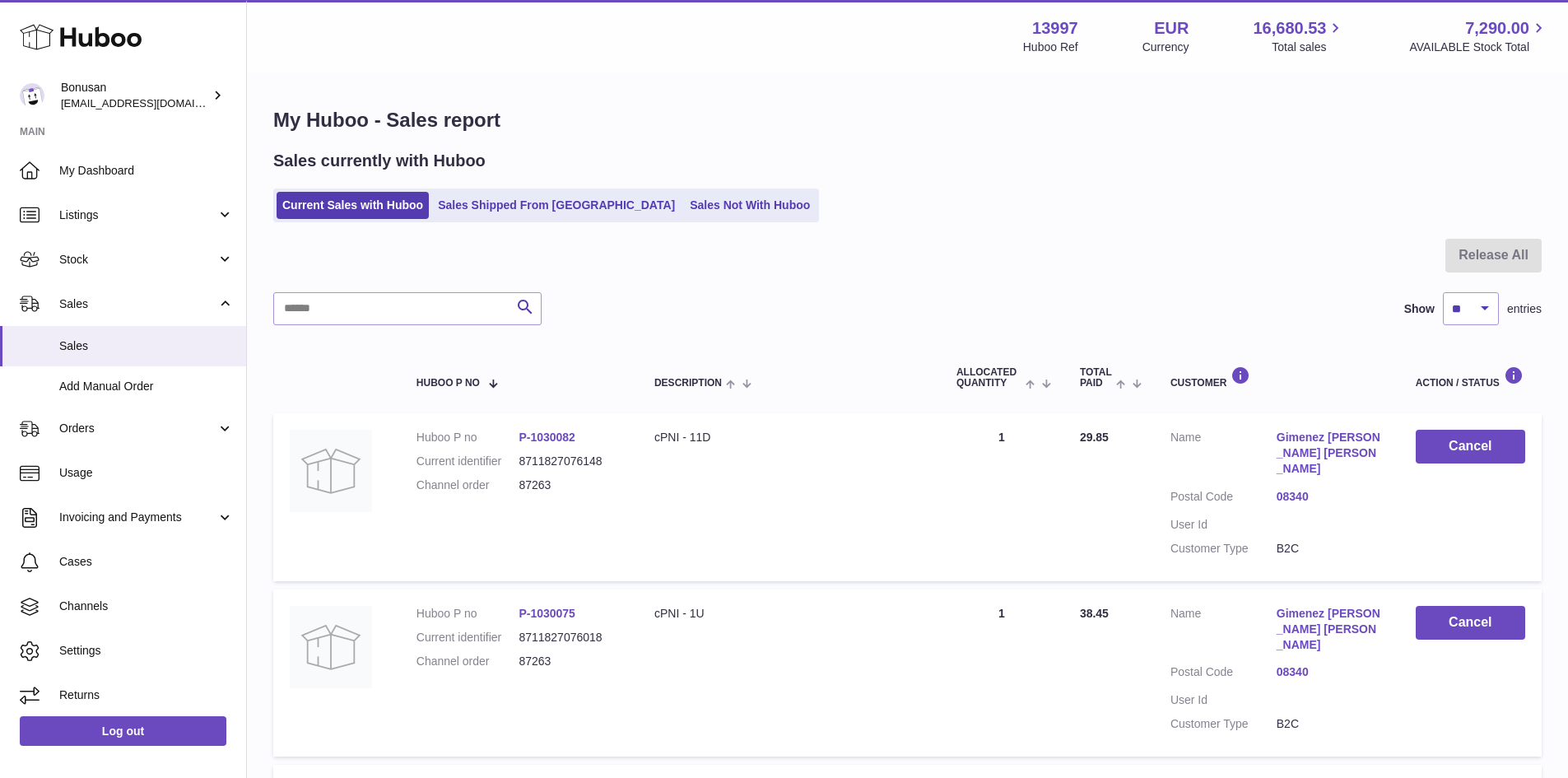
click at [400, 289] on div at bounding box center [907, 265] width 1268 height 53
click at [398, 298] on input "text" at bounding box center [407, 308] width 268 height 33
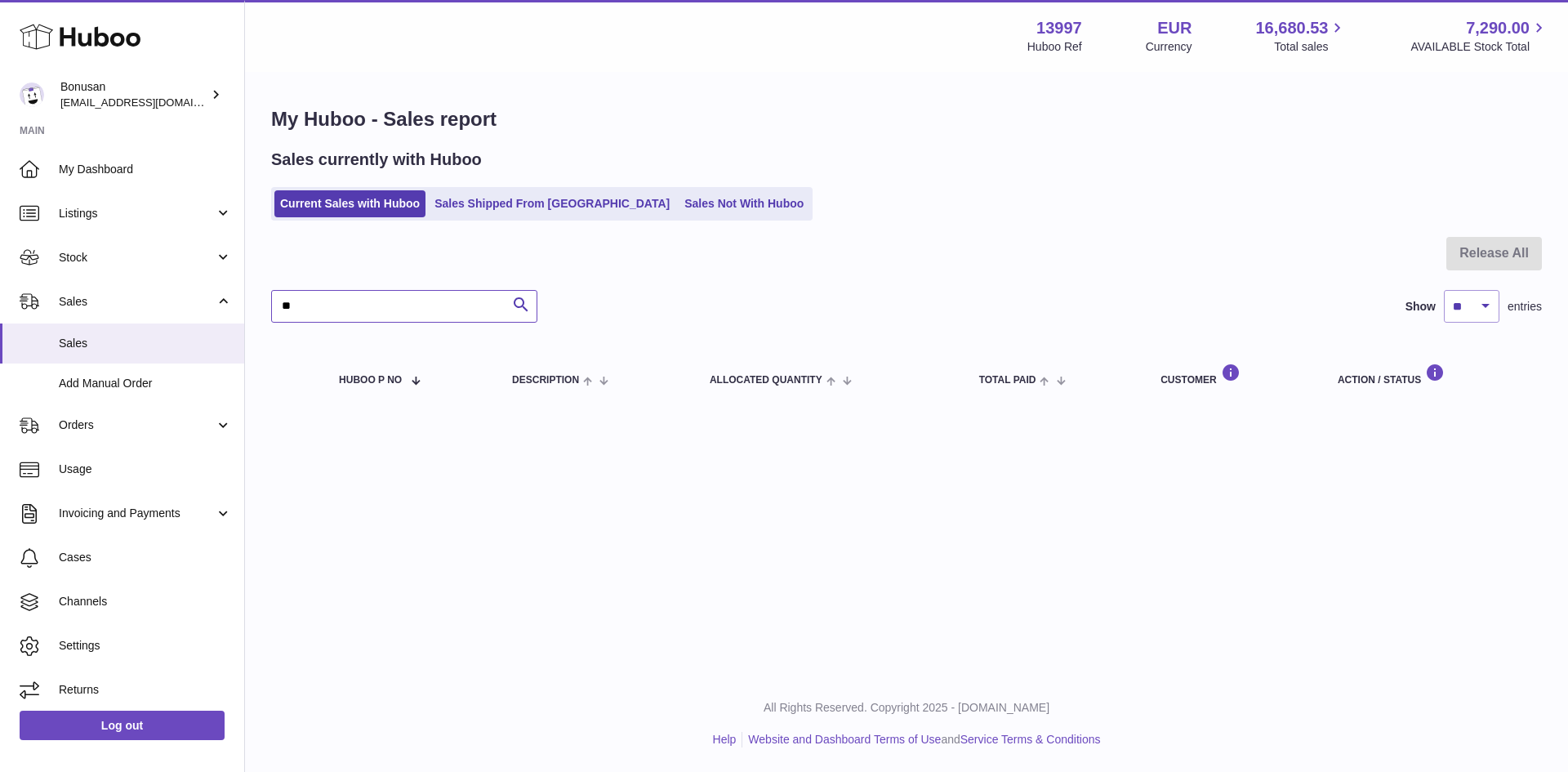
type input "*"
